Goal: Information Seeking & Learning: Learn about a topic

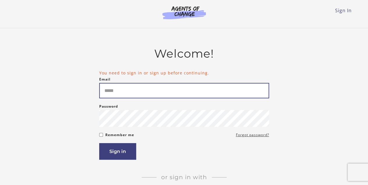
type input "**********"
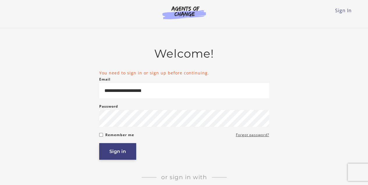
click at [120, 148] on button "Sign in" at bounding box center [117, 151] width 37 height 17
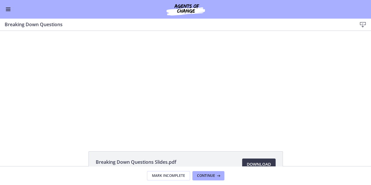
click at [8, 9] on span "Enable menu" at bounding box center [8, 9] width 5 height 1
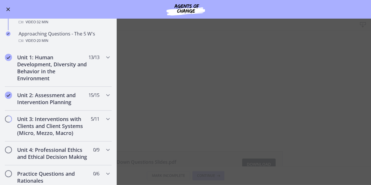
scroll to position [158, 0]
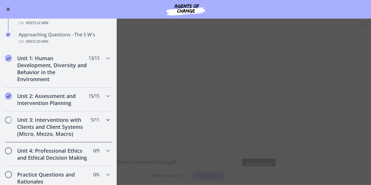
click at [104, 119] on icon "Chapters" at bounding box center [107, 119] width 7 height 7
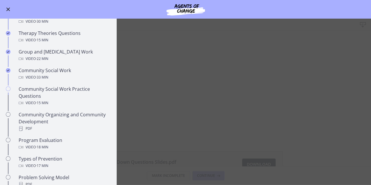
scroll to position [245, 0]
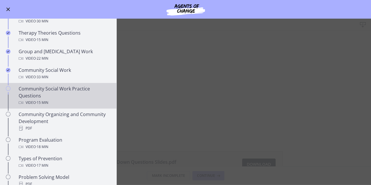
click at [46, 95] on div "Community Social Work Practice Questions Video · 15 min" at bounding box center [64, 95] width 91 height 21
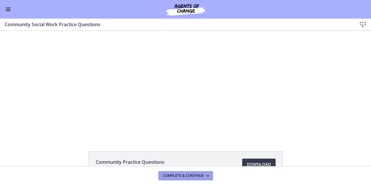
click at [181, 174] on span "Complete & continue" at bounding box center [183, 175] width 41 height 5
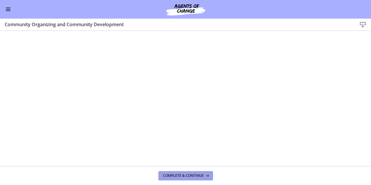
click at [205, 176] on icon at bounding box center [207, 175] width 6 height 5
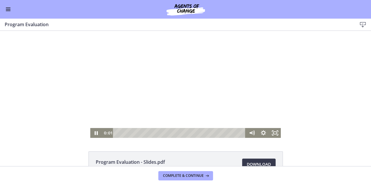
click at [119, 134] on div "Playbar" at bounding box center [180, 133] width 126 height 10
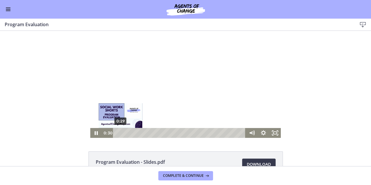
click at [124, 134] on div "0:29" at bounding box center [180, 133] width 126 height 10
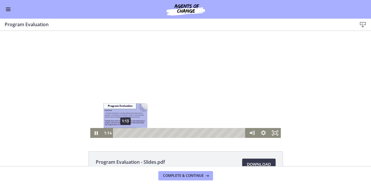
click at [131, 132] on div "1:13" at bounding box center [180, 133] width 126 height 10
click at [136, 133] on div "2:14" at bounding box center [180, 133] width 126 height 10
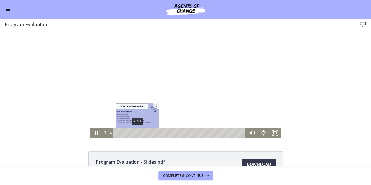
click at [330, 58] on div "Click for sound @keyframes VOLUME_SMALL_WAVE_FLASH { 0% { opacity: 0; } 33% { o…" at bounding box center [185, 84] width 371 height 107
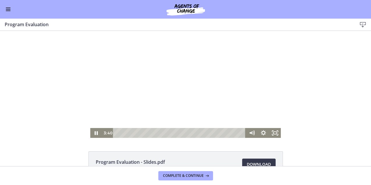
click at [145, 131] on div "2:57" at bounding box center [180, 133] width 126 height 10
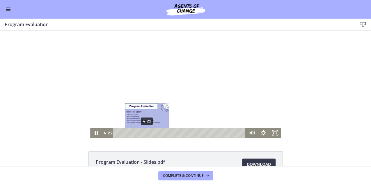
click at [153, 133] on div "4:22" at bounding box center [180, 133] width 126 height 10
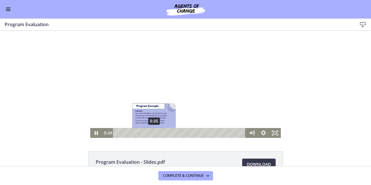
click at [162, 133] on div "5:25" at bounding box center [180, 133] width 126 height 10
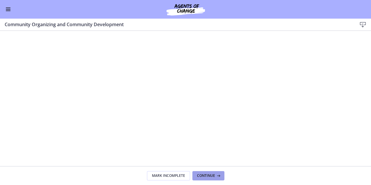
click at [210, 177] on span "Continue" at bounding box center [206, 175] width 18 height 5
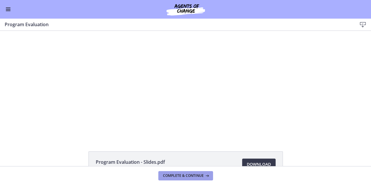
click at [186, 177] on span "Complete & continue" at bounding box center [183, 175] width 41 height 5
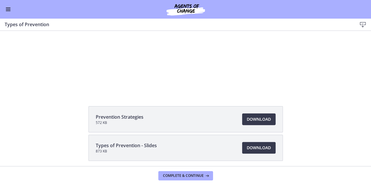
scroll to position [48, 0]
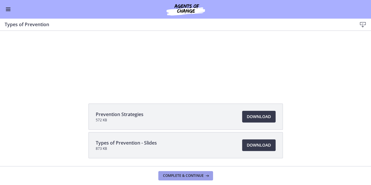
click at [193, 176] on span "Complete & continue" at bounding box center [183, 175] width 41 height 5
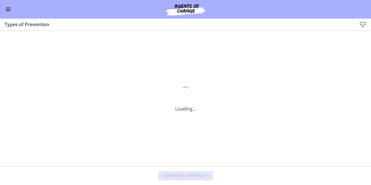
scroll to position [0, 0]
click at [200, 178] on button "Complete & continue" at bounding box center [185, 175] width 55 height 9
click at [198, 172] on button "Complete & continue" at bounding box center [185, 175] width 55 height 9
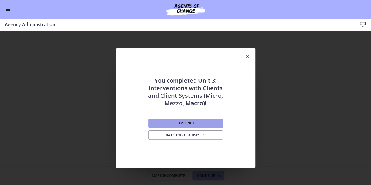
click at [193, 123] on span "Continue" at bounding box center [186, 123] width 18 height 5
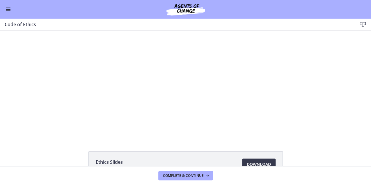
click at [280, 83] on div "Click for sound @keyframes VOLUME_SMALL_WAVE_FLASH { 0% { opacity: 0; } 33% { o…" at bounding box center [185, 84] width 371 height 107
click at [261, 95] on div at bounding box center [185, 84] width 171 height 107
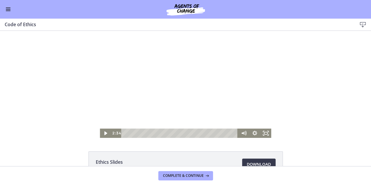
click at [258, 88] on div at bounding box center [185, 84] width 171 height 107
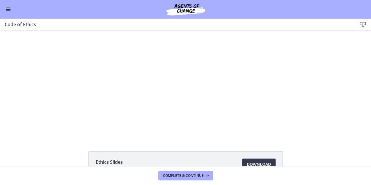
scroll to position [5, 0]
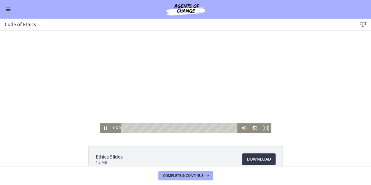
click at [141, 115] on div at bounding box center [185, 79] width 171 height 107
click at [131, 129] on div "Playbar" at bounding box center [180, 127] width 110 height 9
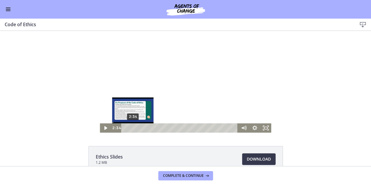
click at [134, 129] on div "2:34" at bounding box center [180, 127] width 110 height 9
click at [138, 128] on div "3:31" at bounding box center [180, 127] width 110 height 9
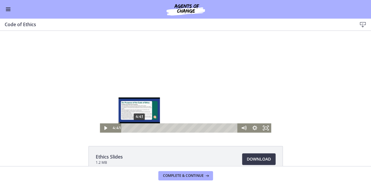
click at [142, 126] on div "4:41" at bounding box center [180, 127] width 110 height 9
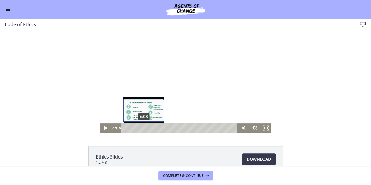
click at [184, 82] on div at bounding box center [185, 79] width 171 height 107
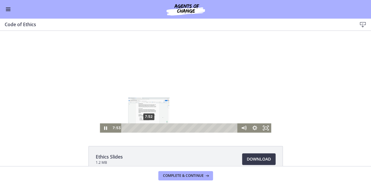
click at [155, 127] on div "7:52" at bounding box center [180, 127] width 110 height 9
click at [163, 127] on div "10:29" at bounding box center [180, 127] width 110 height 9
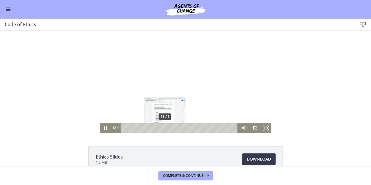
click at [170, 128] on div "13:11" at bounding box center [180, 127] width 110 height 9
click at [176, 128] on div "15:24" at bounding box center [180, 127] width 110 height 9
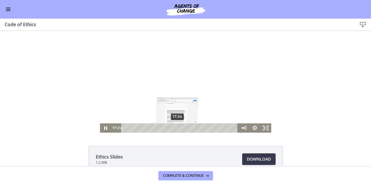
click at [180, 127] on div "17:26" at bounding box center [180, 127] width 110 height 9
click at [184, 127] on div "18:47" at bounding box center [180, 127] width 110 height 9
click at [189, 127] on div "20:08" at bounding box center [180, 127] width 110 height 9
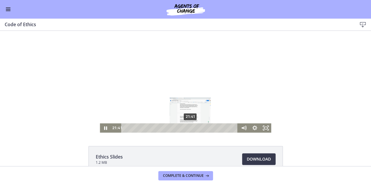
click at [194, 128] on div "21:41" at bounding box center [180, 127] width 110 height 9
click at [199, 129] on div "23:13" at bounding box center [180, 127] width 110 height 9
click at [203, 128] on div "24:52" at bounding box center [180, 127] width 110 height 9
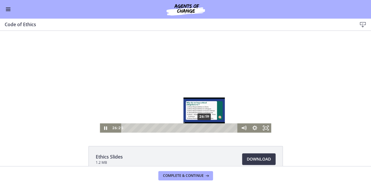
click at [207, 129] on div "26:19" at bounding box center [180, 127] width 110 height 9
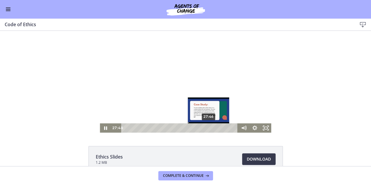
click at [213, 127] on div "27:46" at bounding box center [180, 127] width 110 height 9
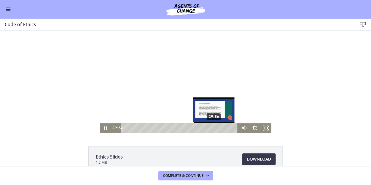
click at [220, 128] on div "29:36" at bounding box center [180, 127] width 110 height 9
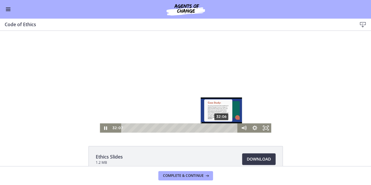
click at [226, 127] on div "32:06" at bounding box center [180, 127] width 110 height 9
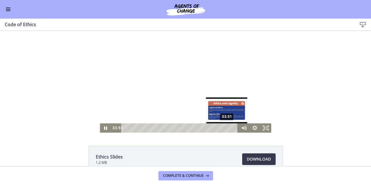
click at [231, 127] on div "33:51" at bounding box center [180, 127] width 110 height 9
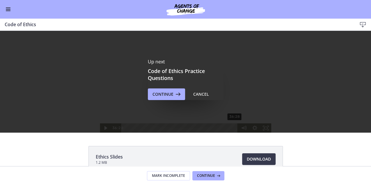
click at [144, 128] on div "Up next Code of Ethics Practice Questions Continue Cancel" at bounding box center [185, 79] width 371 height 107
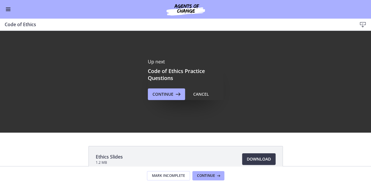
scroll to position [0, 0]
click at [173, 95] on icon at bounding box center [177, 94] width 8 height 7
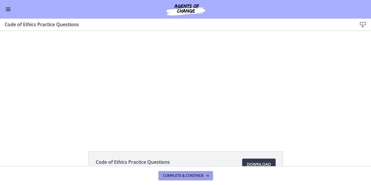
click at [190, 180] on button "Complete & continue" at bounding box center [185, 175] width 55 height 9
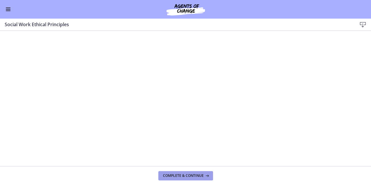
click at [193, 175] on span "Complete & continue" at bounding box center [183, 175] width 41 height 5
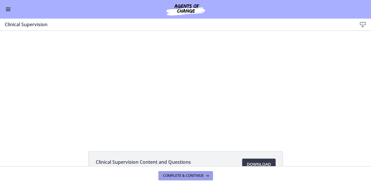
click at [194, 176] on span "Complete & continue" at bounding box center [183, 175] width 41 height 5
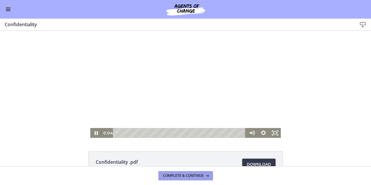
click at [181, 175] on span "Complete & continue" at bounding box center [183, 175] width 41 height 5
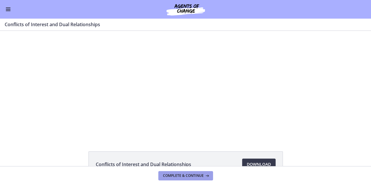
click at [188, 174] on span "Complete & continue" at bounding box center [183, 175] width 41 height 5
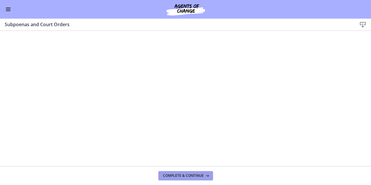
click at [193, 175] on span "Complete & continue" at bounding box center [183, 175] width 41 height 5
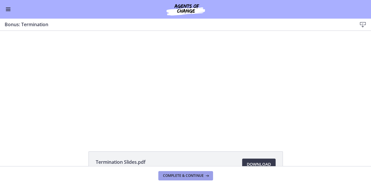
click at [182, 174] on span "Complete & continue" at bounding box center [183, 175] width 41 height 5
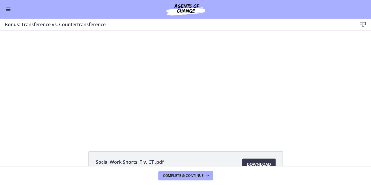
scroll to position [1, 0]
click at [258, 161] on span "Download Opens in a new window" at bounding box center [259, 163] width 24 height 7
click at [180, 175] on span "Complete & continue" at bounding box center [183, 175] width 41 height 5
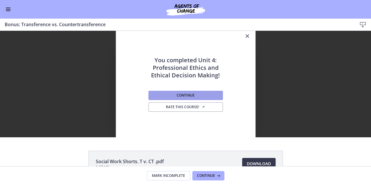
click at [169, 98] on button "Continue" at bounding box center [185, 95] width 74 height 9
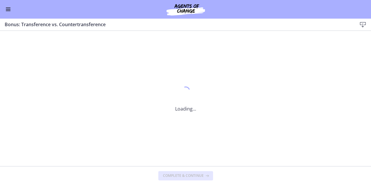
scroll to position [0, 0]
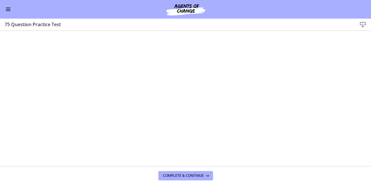
scroll to position [245, 0]
click at [180, 176] on span "Complete & continue" at bounding box center [183, 175] width 41 height 5
click at [11, 10] on button "Enable menu" at bounding box center [8, 9] width 7 height 7
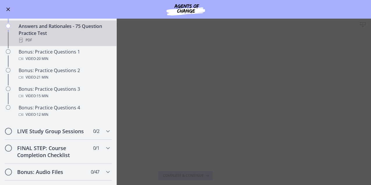
scroll to position [280, 0]
